Goal: Complete application form

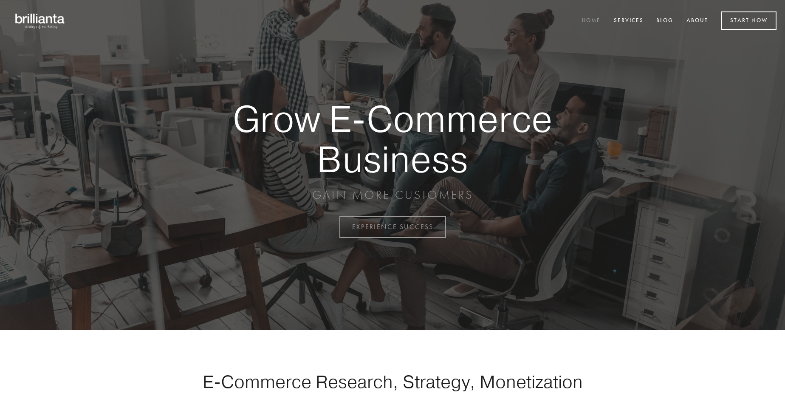
scroll to position [2226, 0]
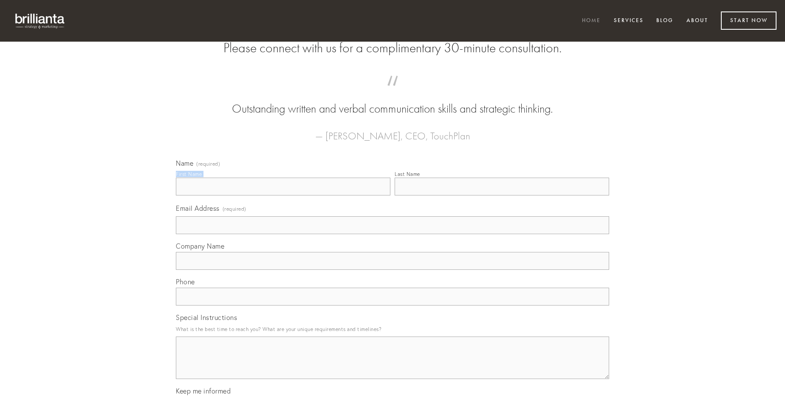
type input "[PERSON_NAME]"
click at [501, 195] on input "Last Name" at bounding box center [501, 186] width 214 height 18
type input "[PERSON_NAME]"
click at [392, 234] on input "Email Address (required)" at bounding box center [392, 225] width 433 height 18
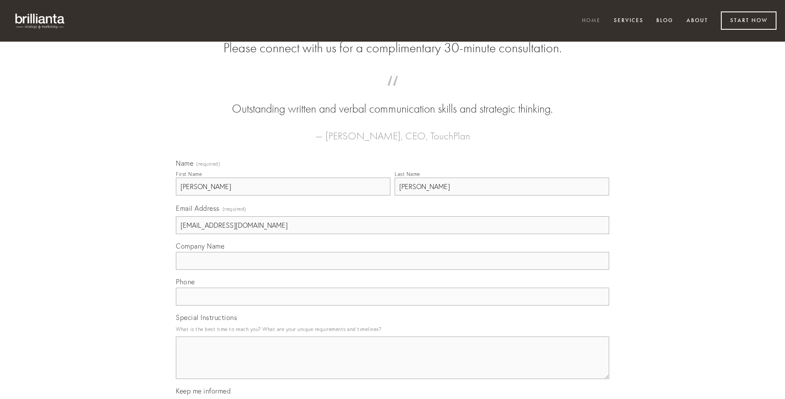
type input "[EMAIL_ADDRESS][DOMAIN_NAME]"
click at [392, 270] on input "Company Name" at bounding box center [392, 261] width 433 height 18
type input "capio"
click at [392, 305] on input "text" at bounding box center [392, 296] width 433 height 18
click at [392, 365] on textarea "Special Instructions" at bounding box center [392, 357] width 433 height 42
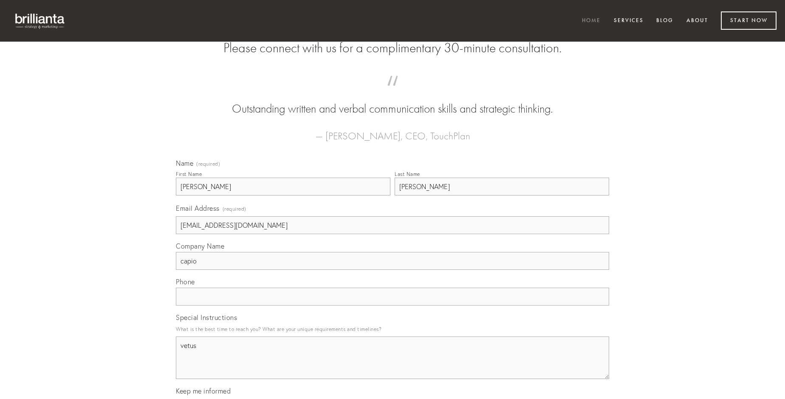
type textarea "vetus"
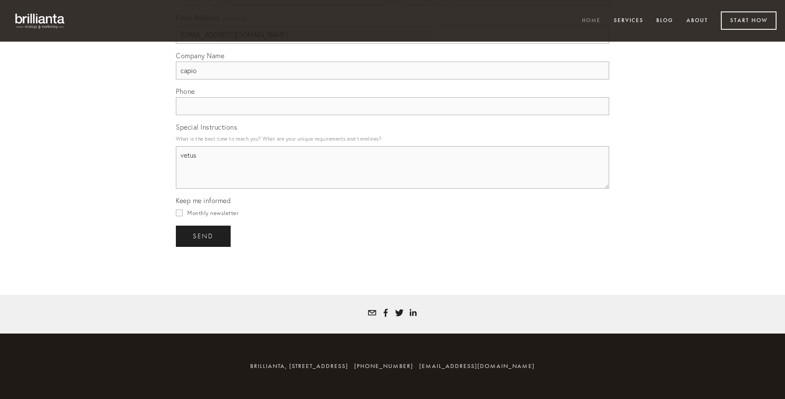
click at [204, 236] on span "send" at bounding box center [203, 236] width 21 height 8
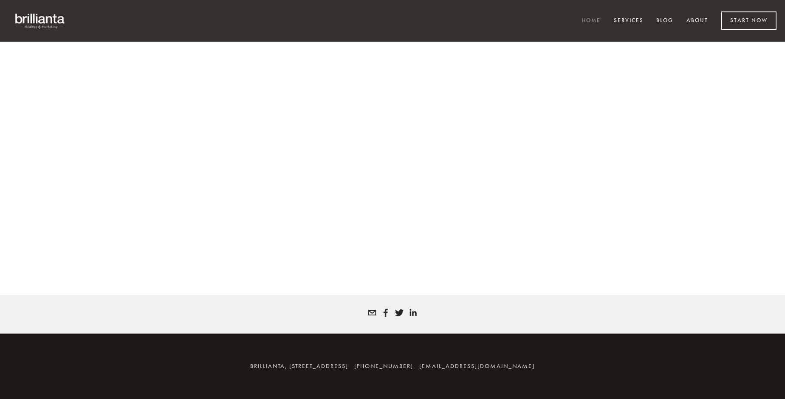
scroll to position [2214, 0]
